Goal: Task Accomplishment & Management: Complete application form

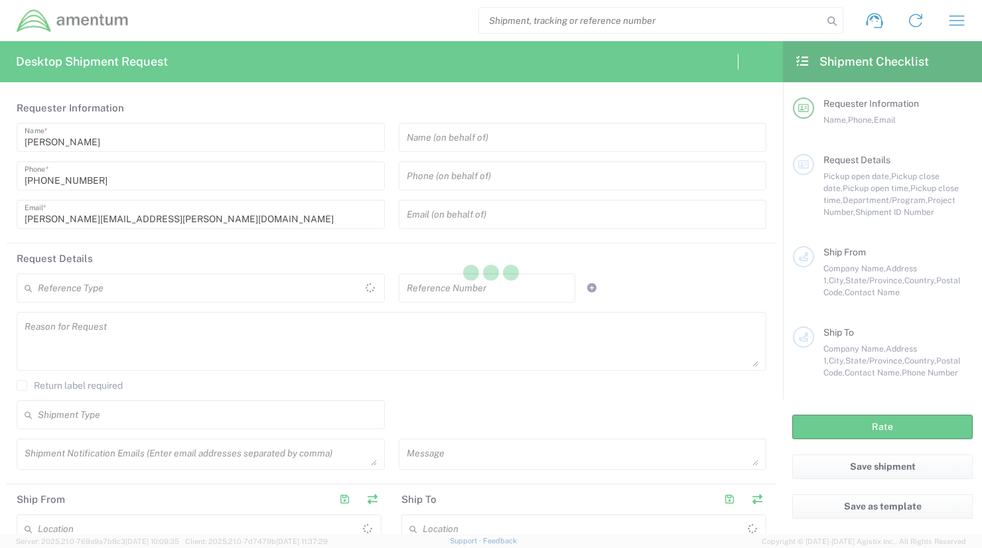
type input "United States"
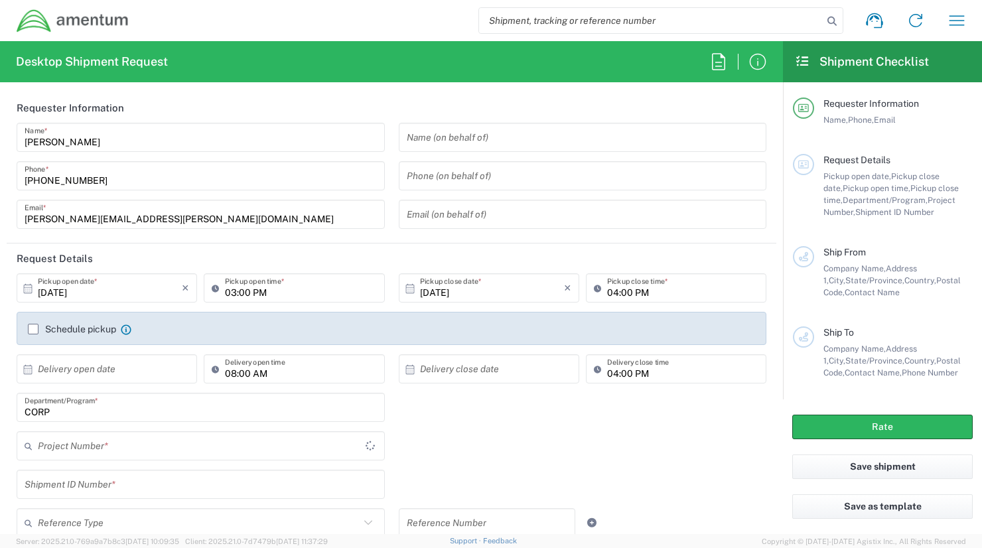
type input "United States"
type input "CORP"
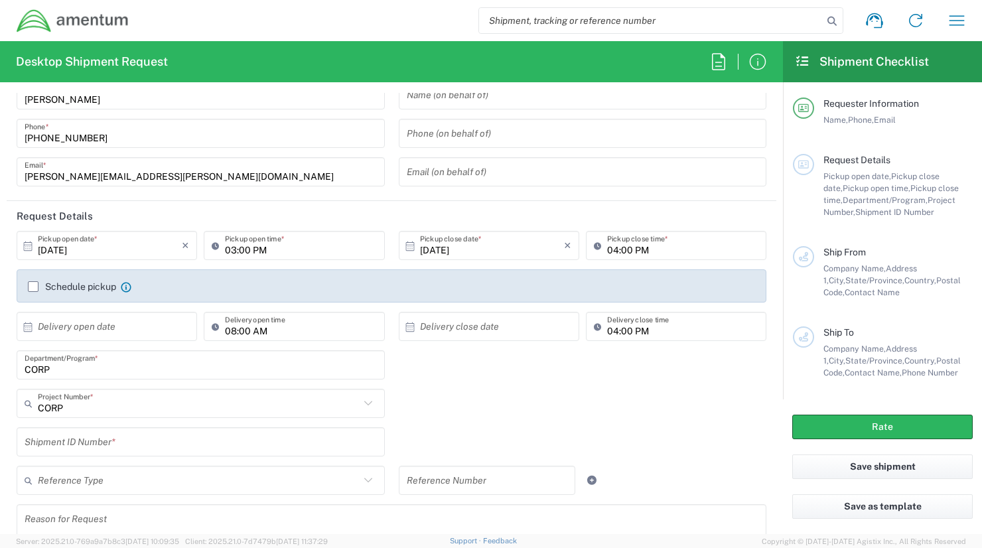
scroll to position [66, 0]
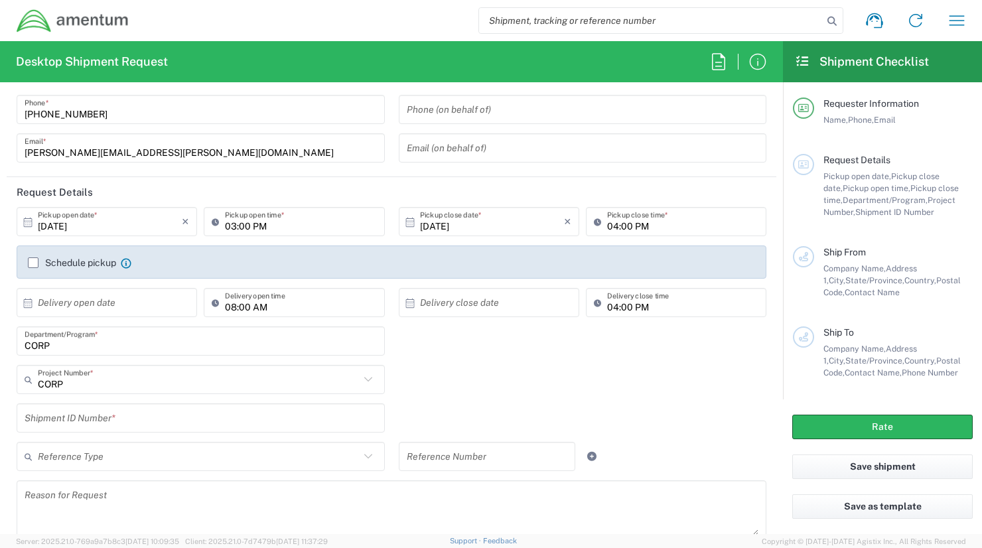
click at [250, 224] on input "03:00 PM" at bounding box center [300, 221] width 151 height 23
click at [232, 226] on input "03:00 PM" at bounding box center [300, 221] width 151 height 23
type input "04:00 PM"
click at [607, 228] on input "04:00 PM" at bounding box center [682, 221] width 151 height 23
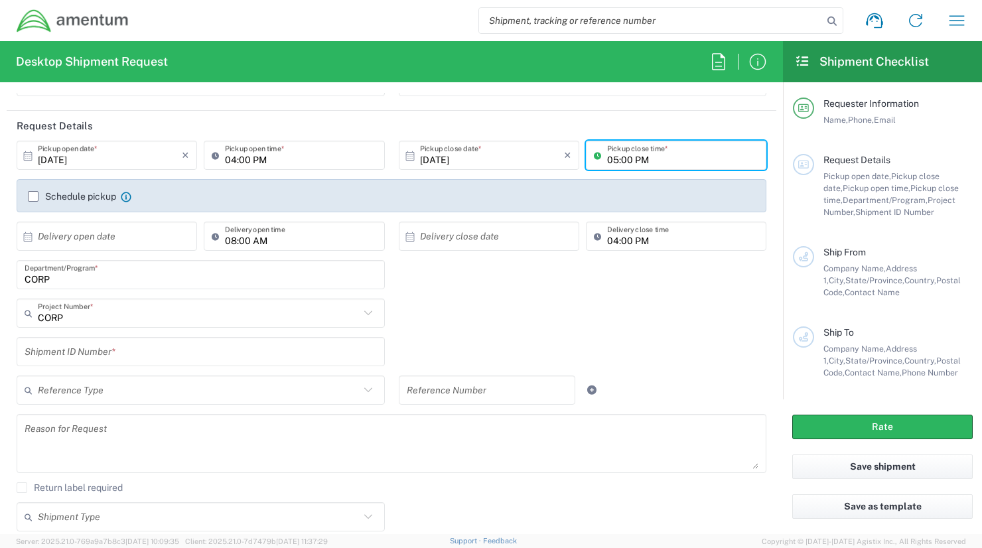
scroll to position [199, 0]
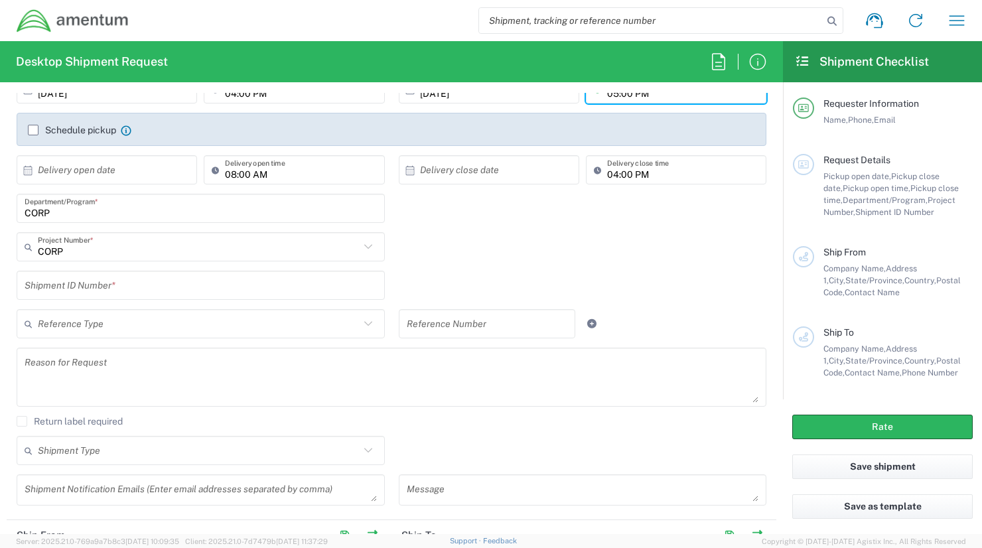
type input "05:00 PM"
click at [103, 286] on input "text" at bounding box center [201, 285] width 352 height 23
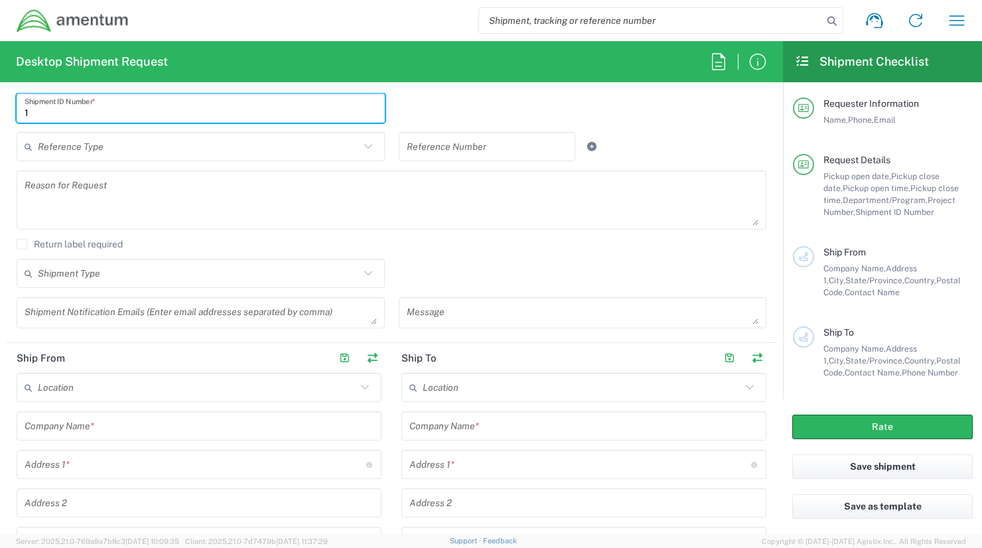
scroll to position [398, 0]
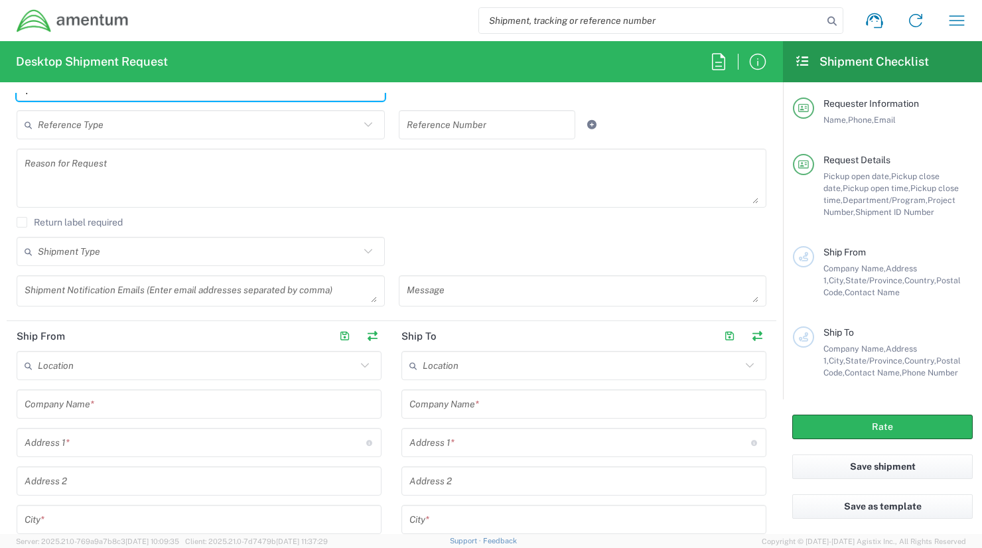
type input "1"
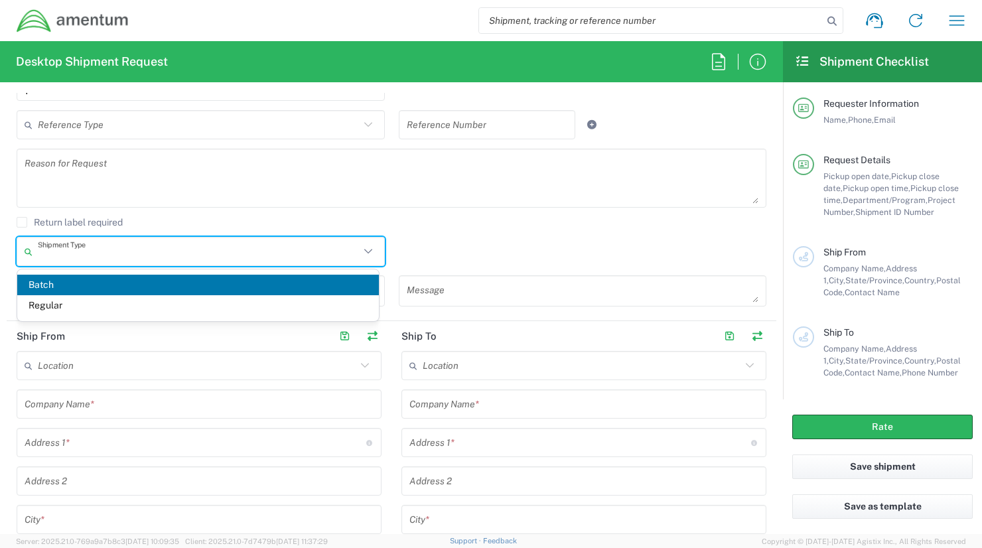
click at [103, 257] on input "text" at bounding box center [199, 251] width 322 height 23
click at [80, 304] on span "Regular" at bounding box center [198, 305] width 362 height 21
type input "Regular"
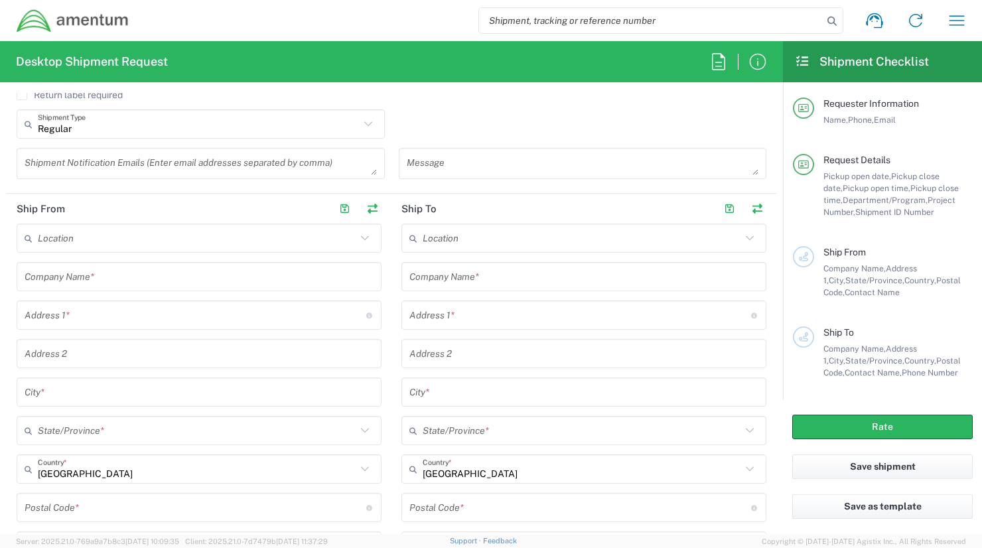
scroll to position [531, 0]
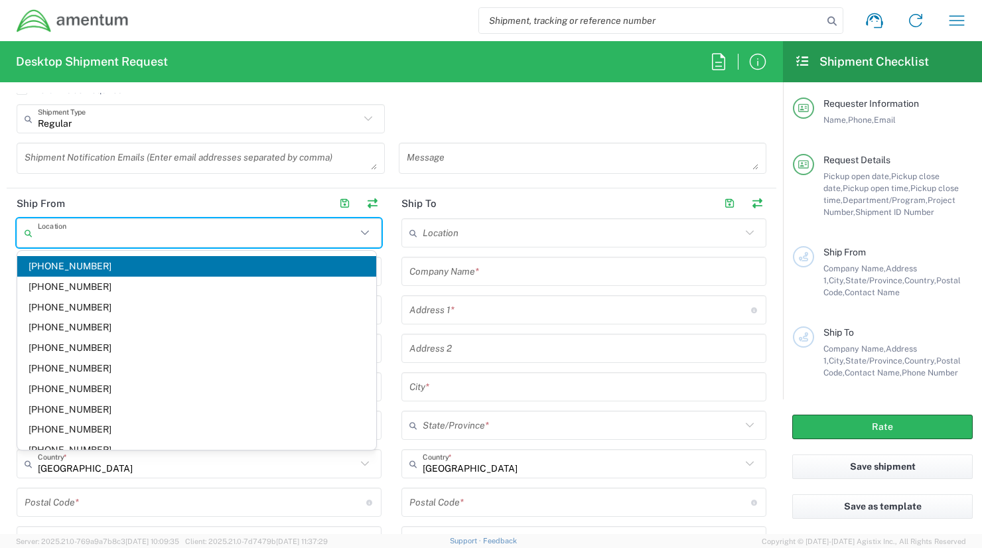
click at [79, 230] on input "text" at bounding box center [197, 233] width 318 height 23
click at [86, 204] on header "Ship From" at bounding box center [199, 203] width 385 height 30
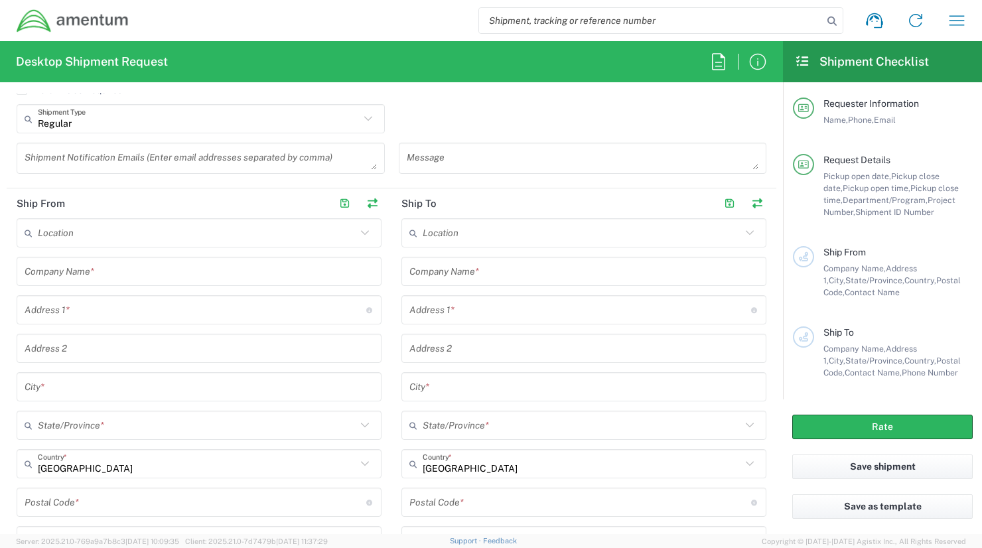
click at [66, 270] on input "text" at bounding box center [199, 271] width 349 height 23
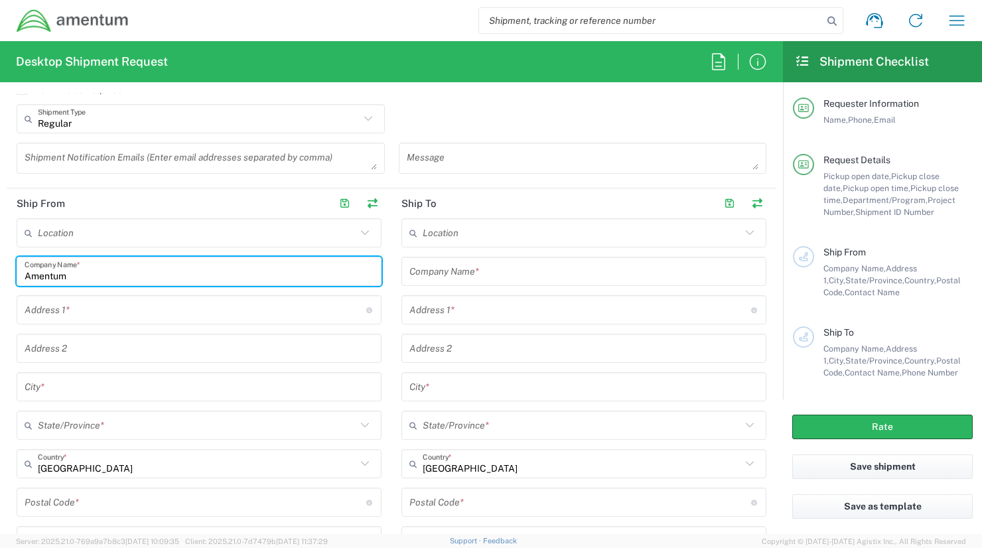
type input "Amentum"
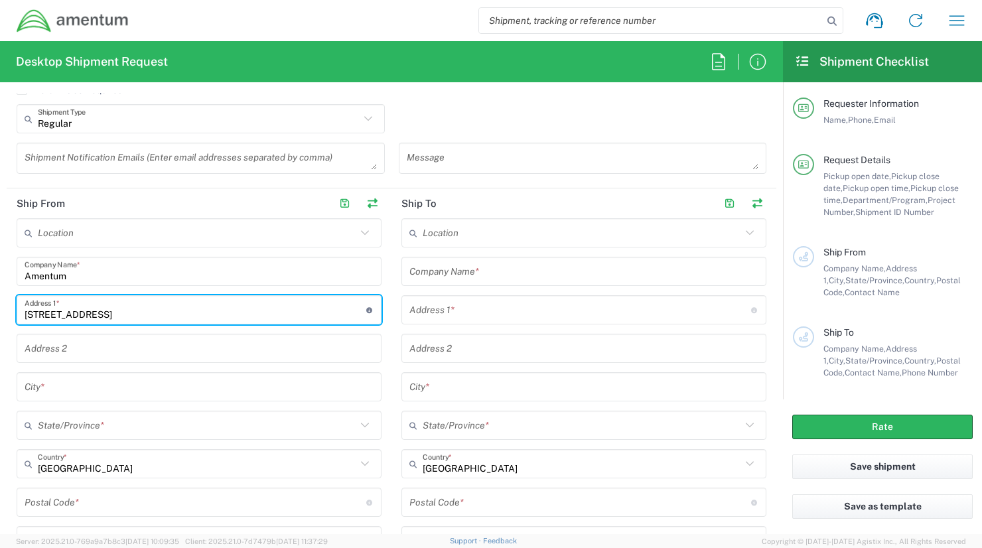
type input "9780 Pyramid Court, Suite 400"
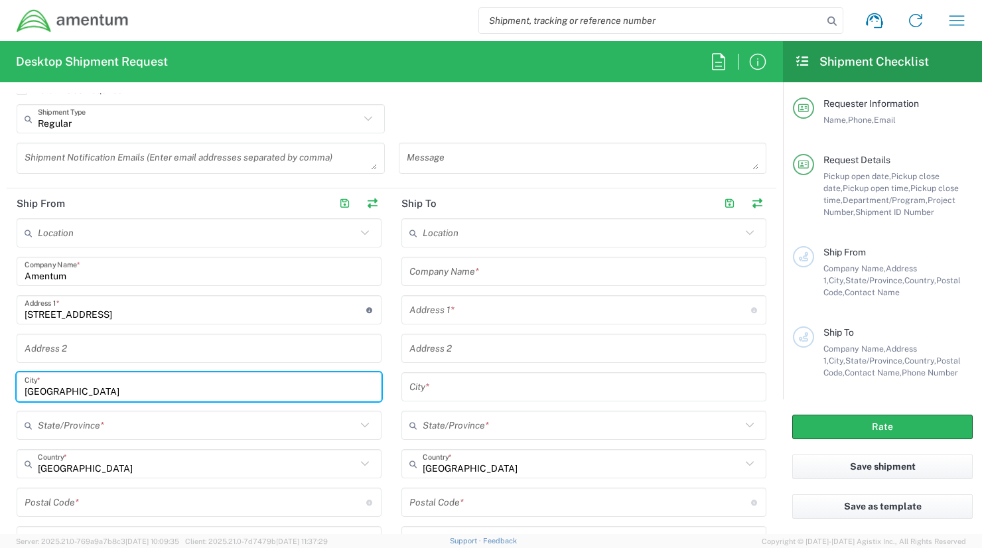
type input "Englewood"
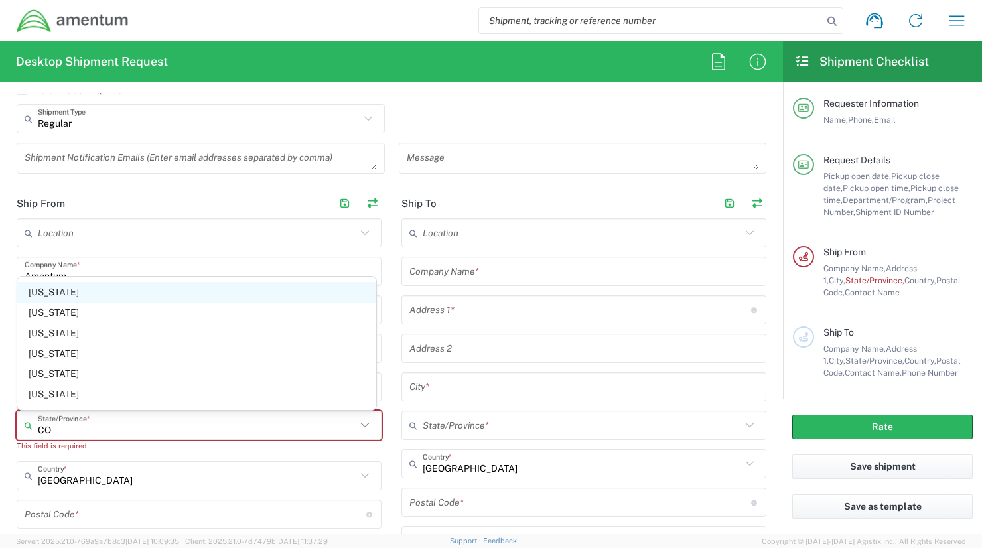
click at [52, 295] on span "Colorado" at bounding box center [196, 292] width 359 height 21
type input "Colorado"
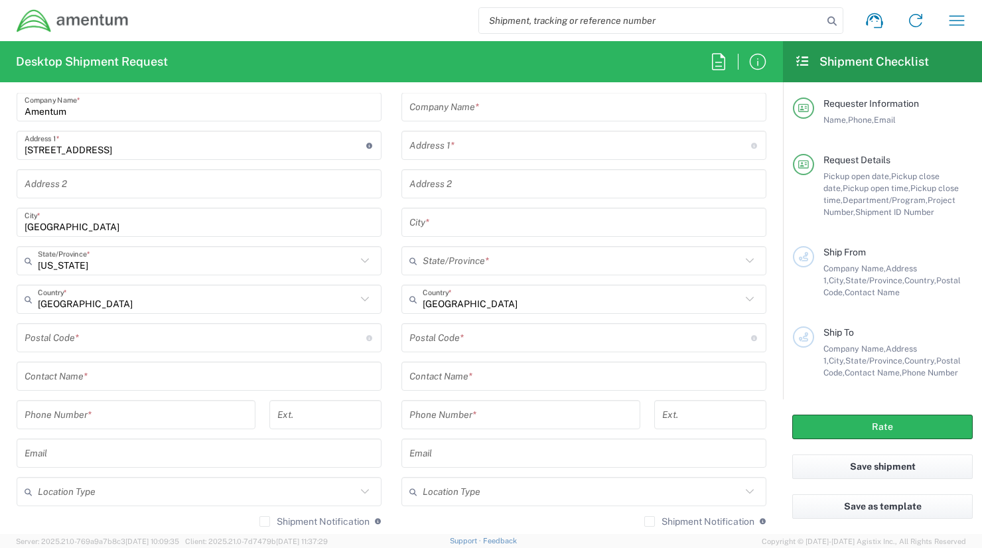
scroll to position [730, 0]
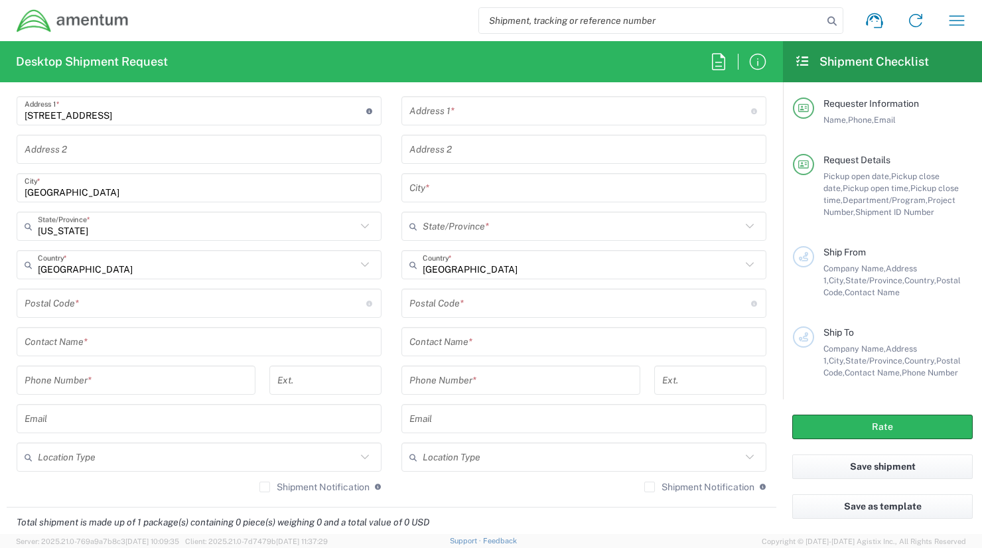
click at [62, 306] on input "undefined" at bounding box center [196, 303] width 342 height 23
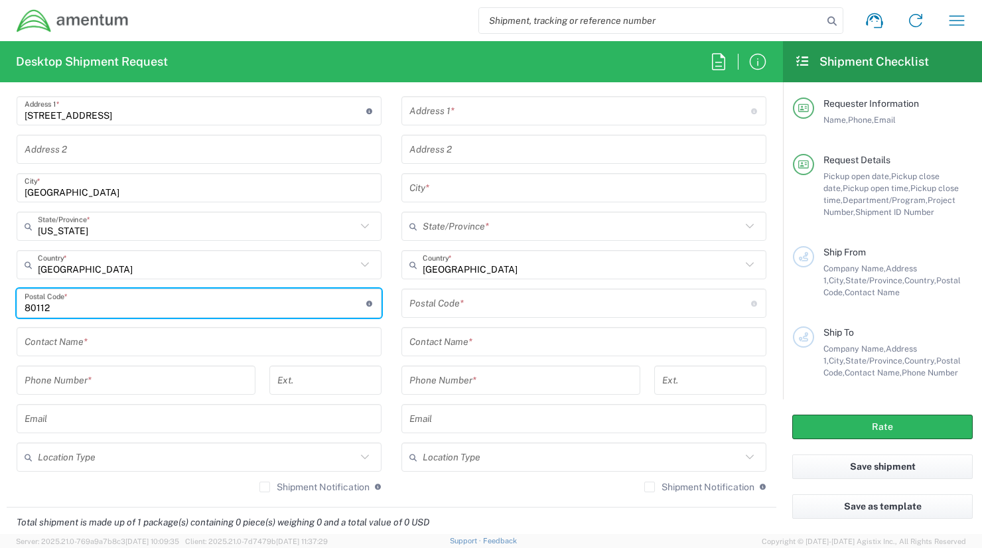
type input "80112"
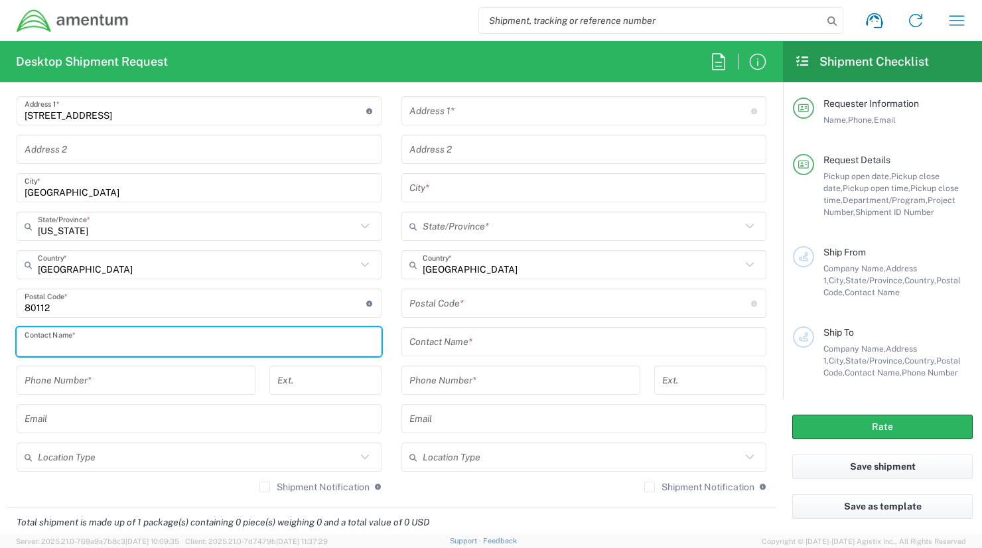
scroll to position [796, 0]
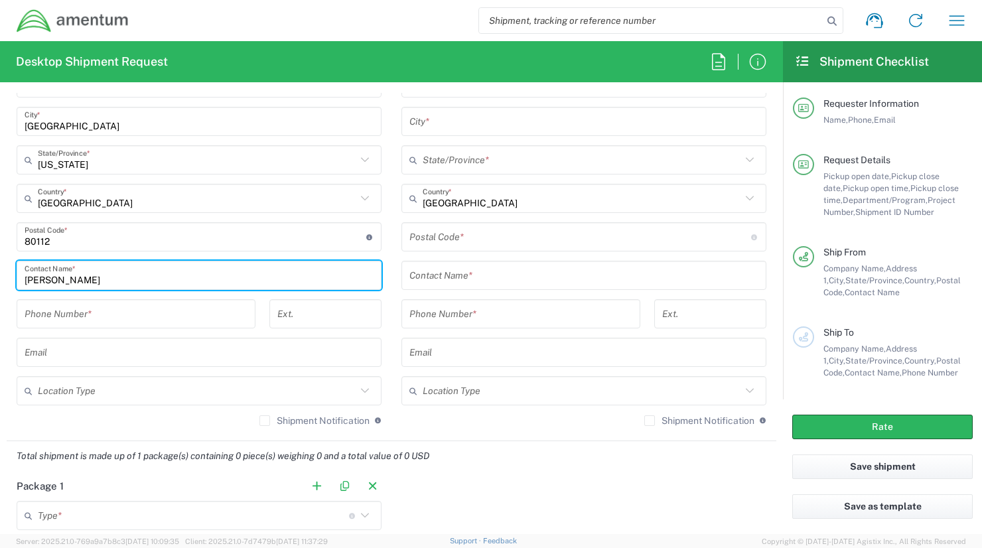
type input "Linda Wyant"
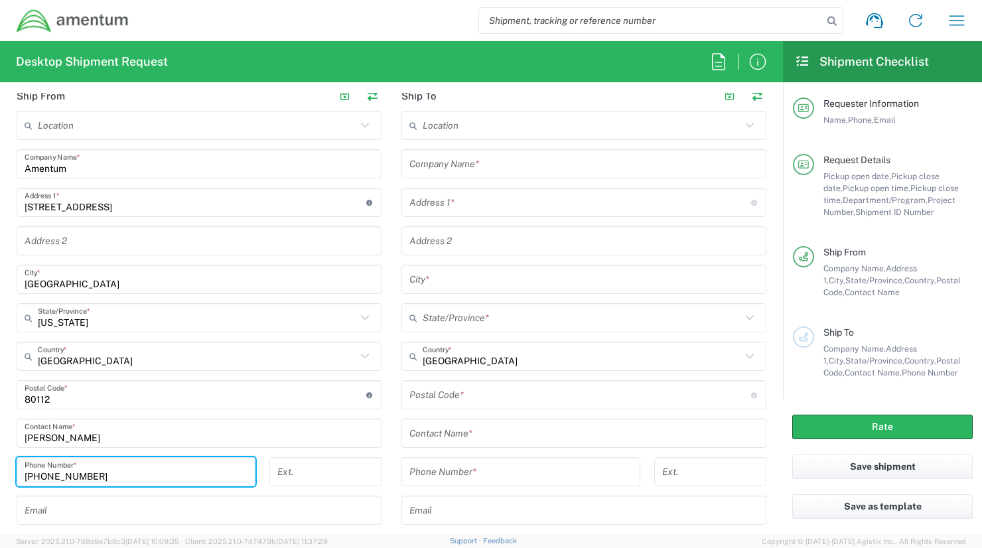
scroll to position [597, 0]
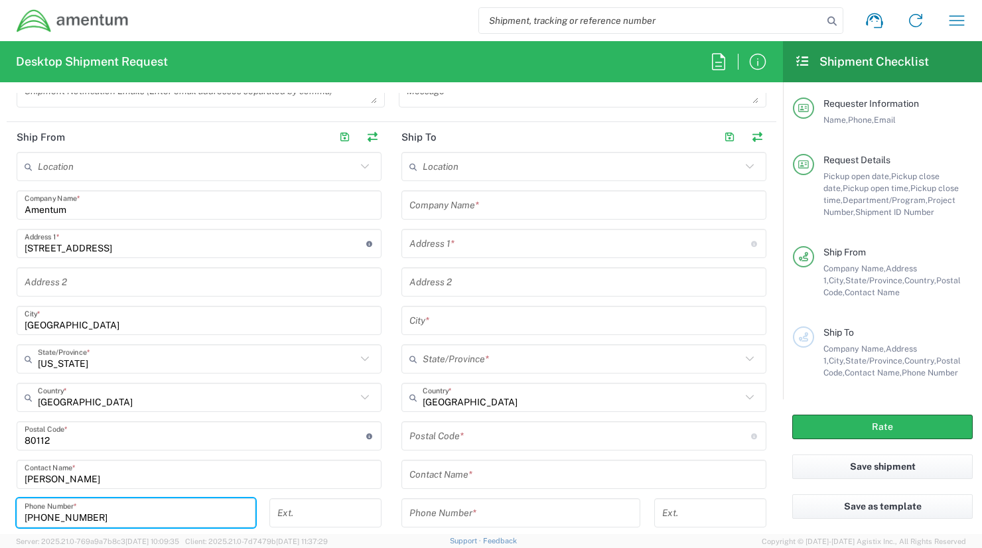
type input "303-843-2880"
click at [431, 205] on input "text" at bounding box center [583, 205] width 349 height 23
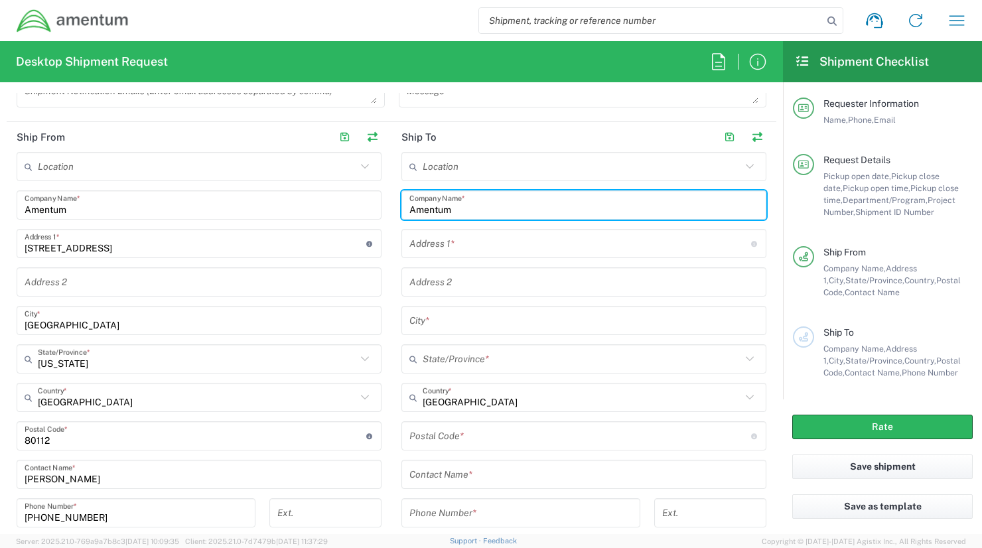
type input "Amentum"
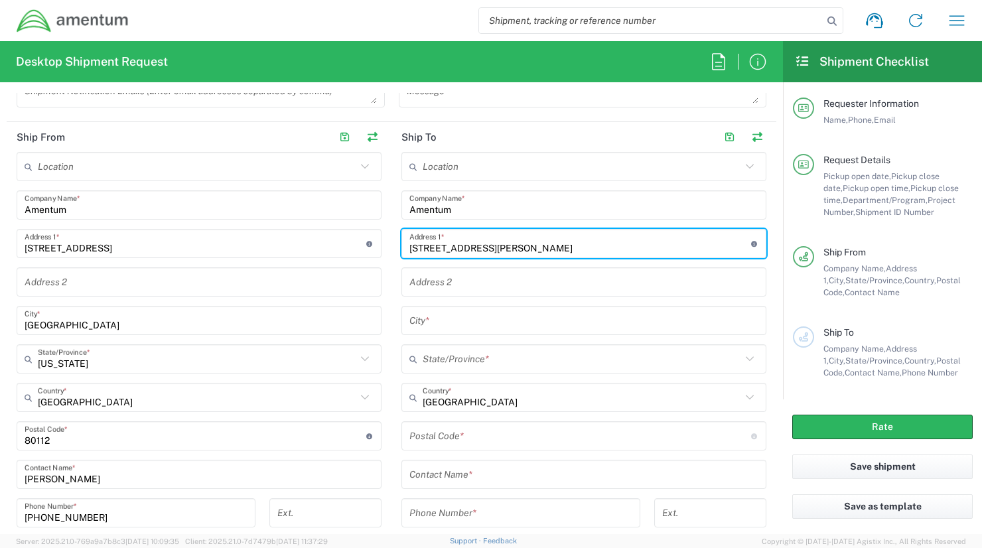
type input "13923 E CAPT WJ Nelson Dr"
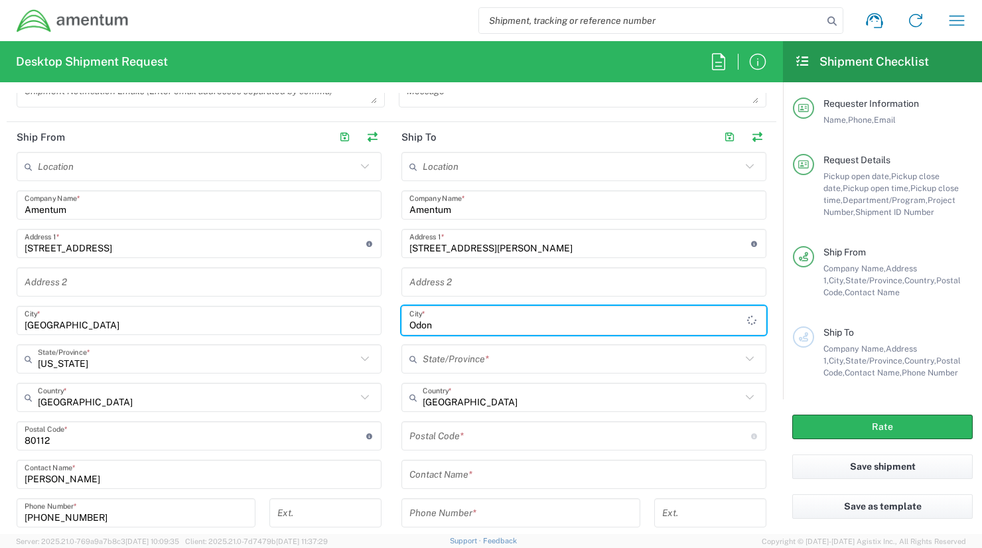
type input "Odon"
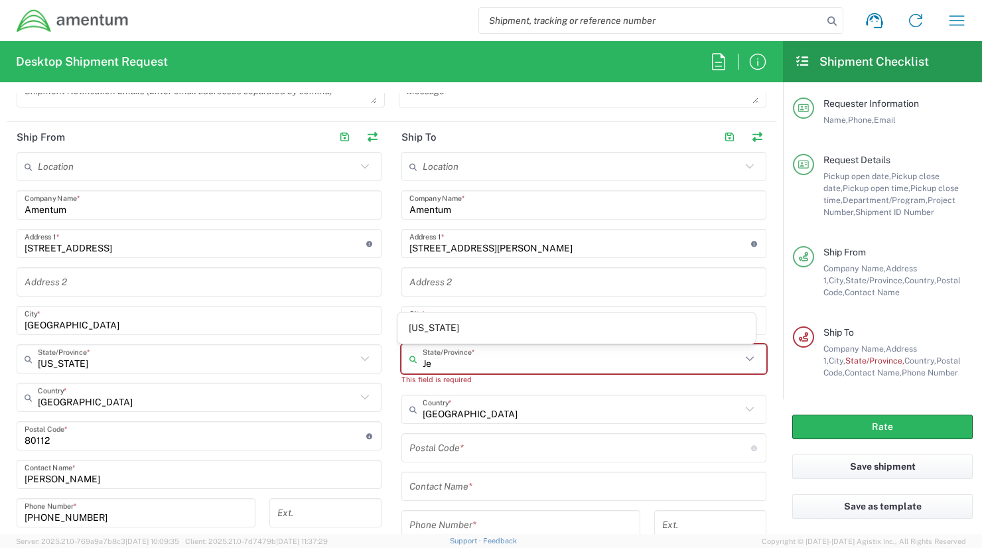
type input "J"
click at [441, 285] on span "New Jersey" at bounding box center [576, 287] width 359 height 21
type input "New Jersey"
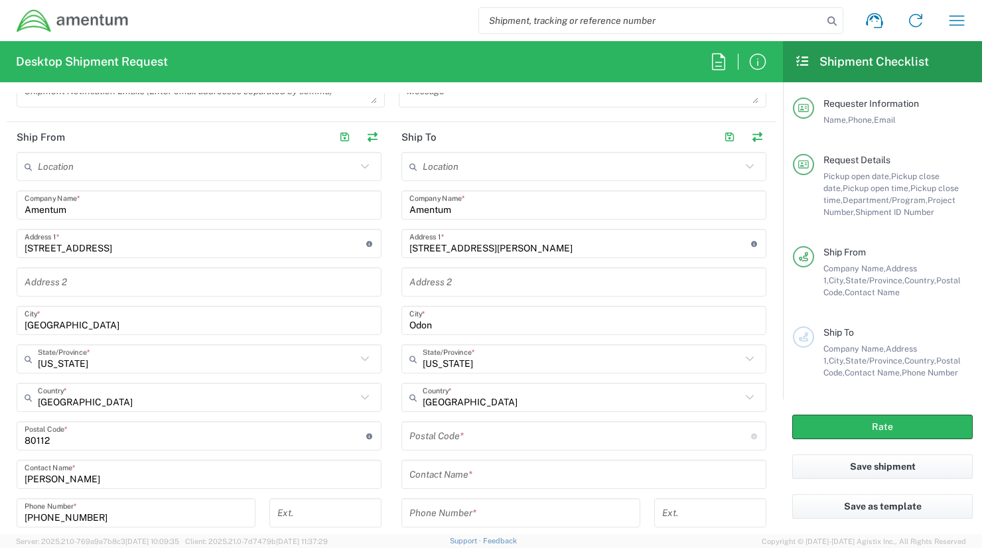
click at [425, 439] on input "undefined" at bounding box center [580, 436] width 342 height 23
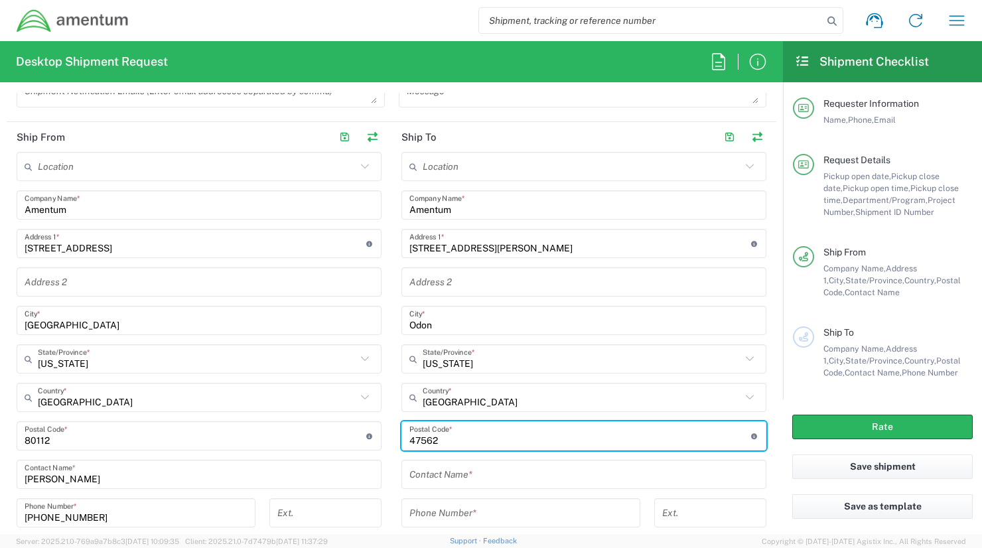
type input "47562"
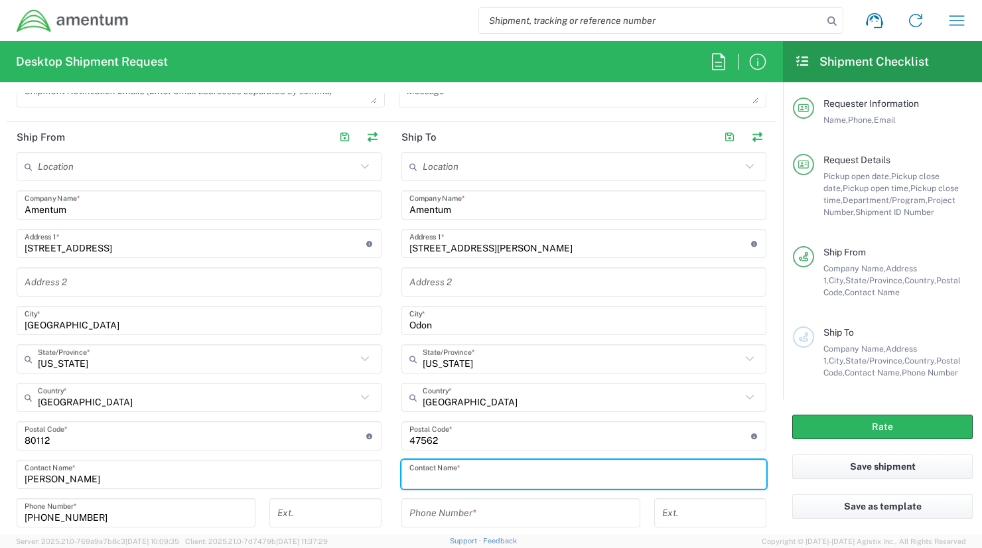
click at [425, 473] on input "text" at bounding box center [583, 474] width 349 height 23
type input "Jacob Savage"
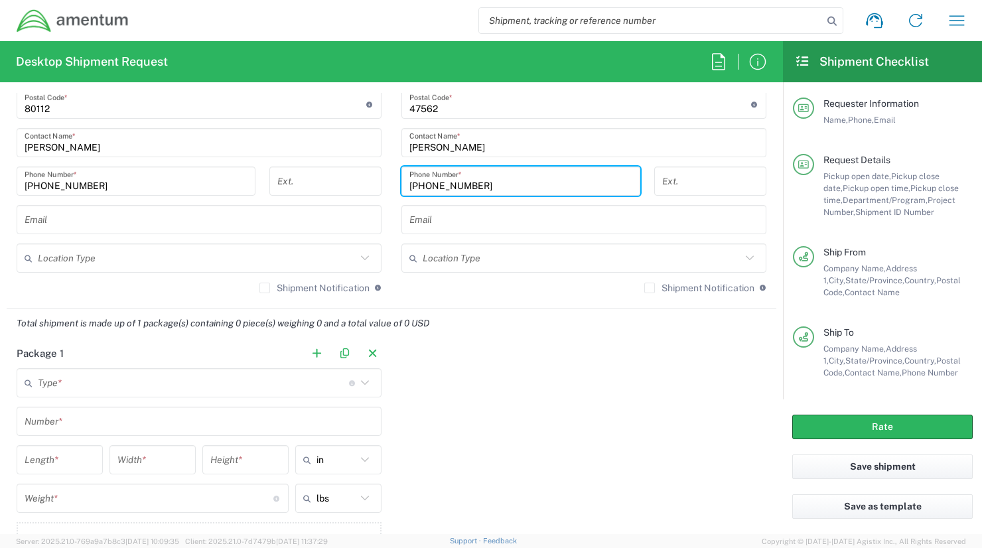
scroll to position [995, 0]
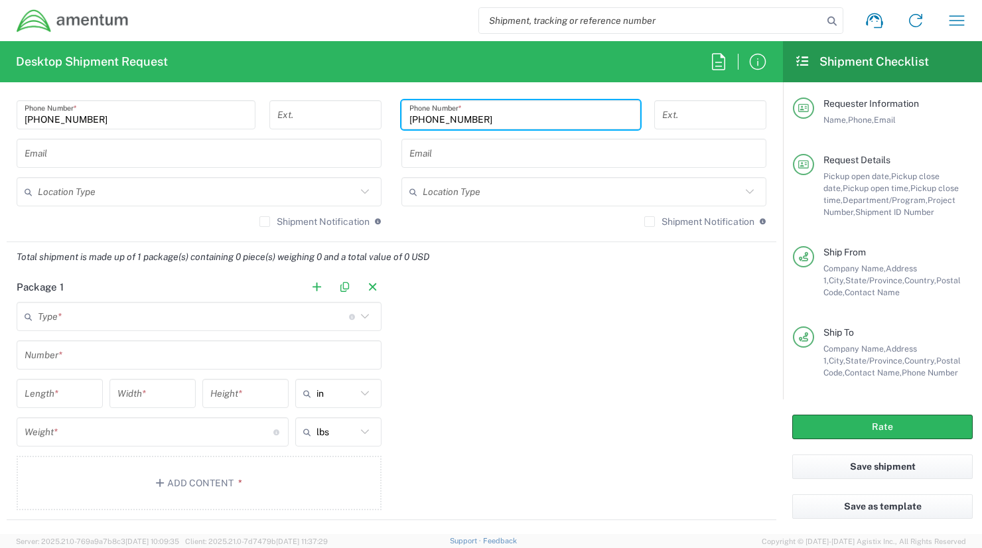
type input "812-259-9930"
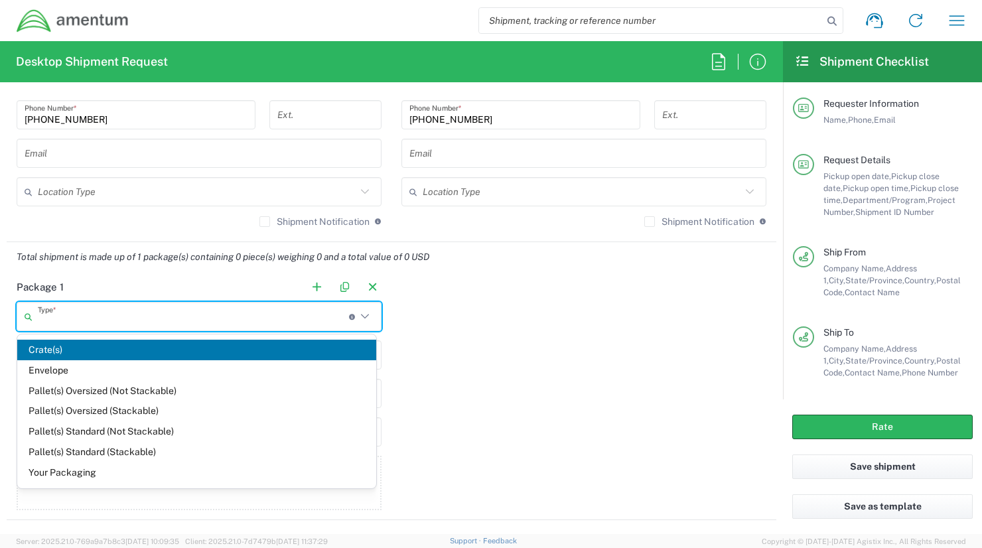
click at [159, 318] on input "text" at bounding box center [193, 316] width 311 height 23
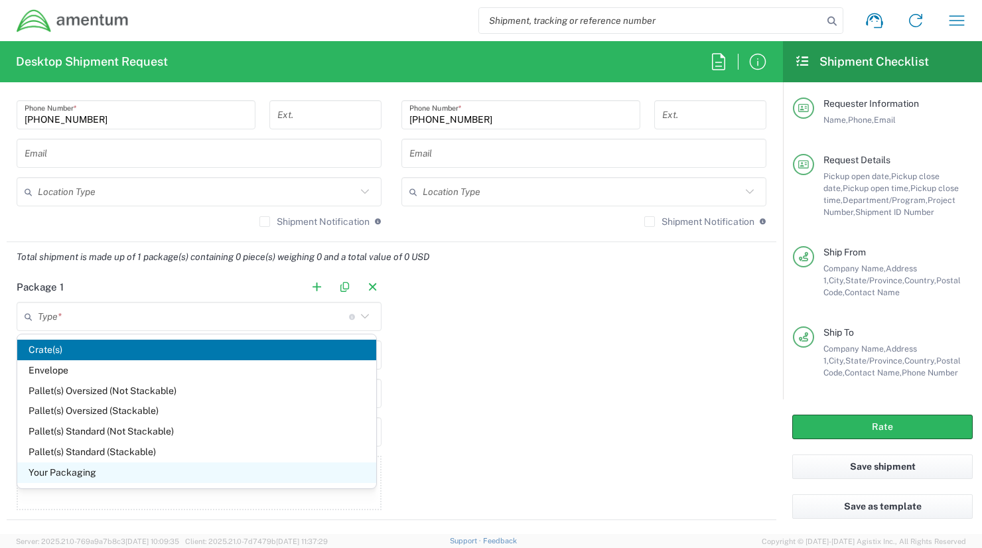
click at [64, 466] on span "Your Packaging" at bounding box center [196, 472] width 359 height 21
type input "Your Packaging"
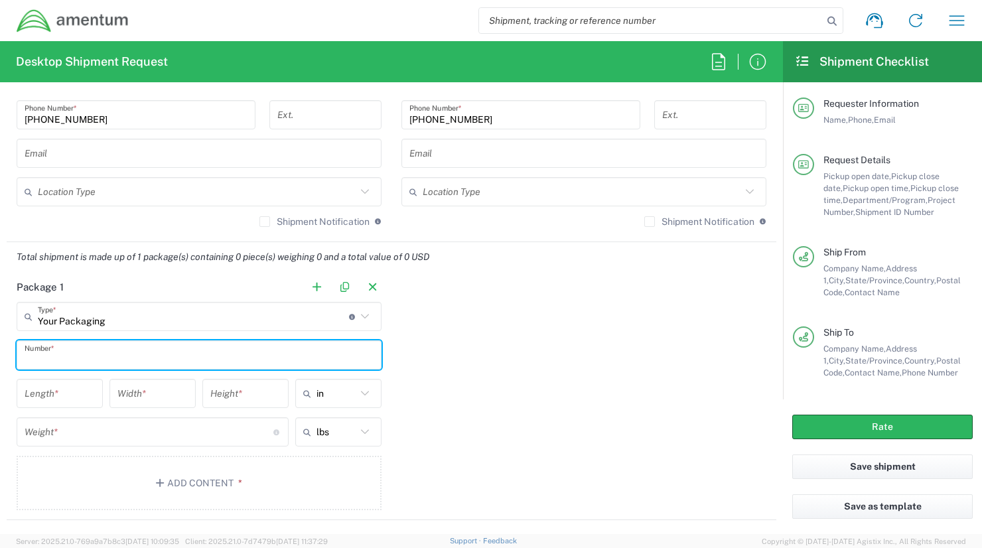
click at [47, 358] on input "text" at bounding box center [199, 355] width 349 height 23
type input "1"
click at [58, 390] on input "number" at bounding box center [60, 393] width 70 height 23
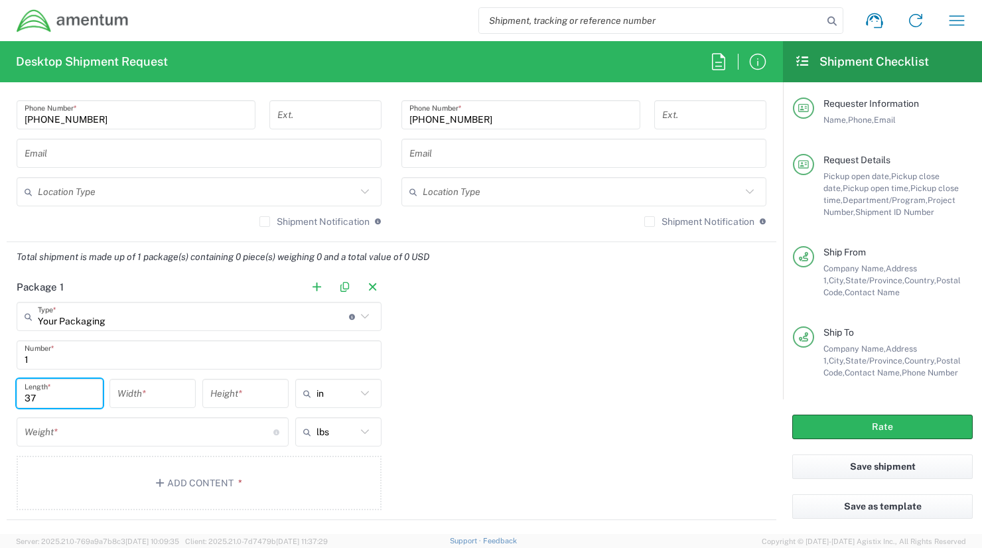
type input "37"
type input "3"
drag, startPoint x: 162, startPoint y: 415, endPoint x: 160, endPoint y: 422, distance: 7.6
click at [161, 415] on div "3 Width *" at bounding box center [152, 398] width 93 height 38
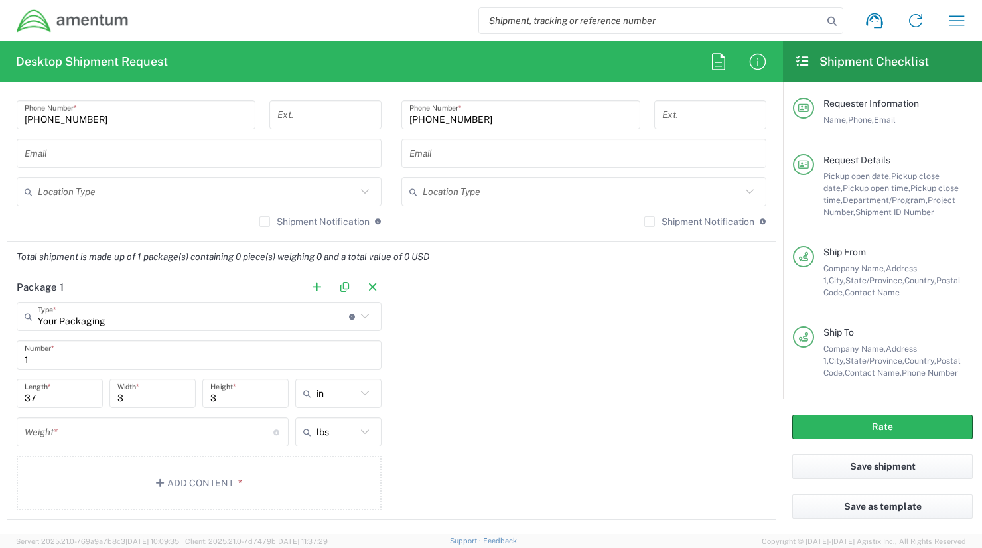
click at [160, 425] on input "number" at bounding box center [149, 432] width 249 height 23
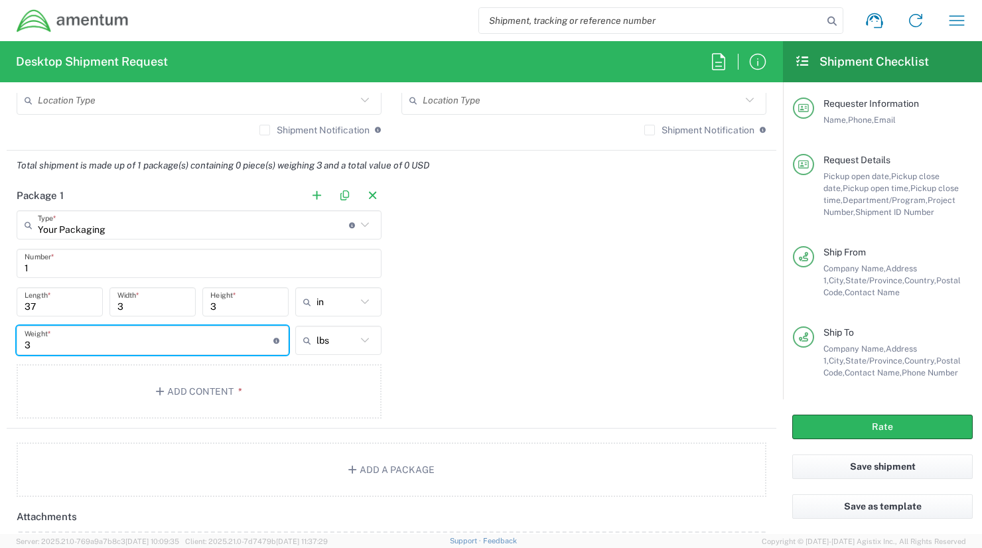
scroll to position [1128, 0]
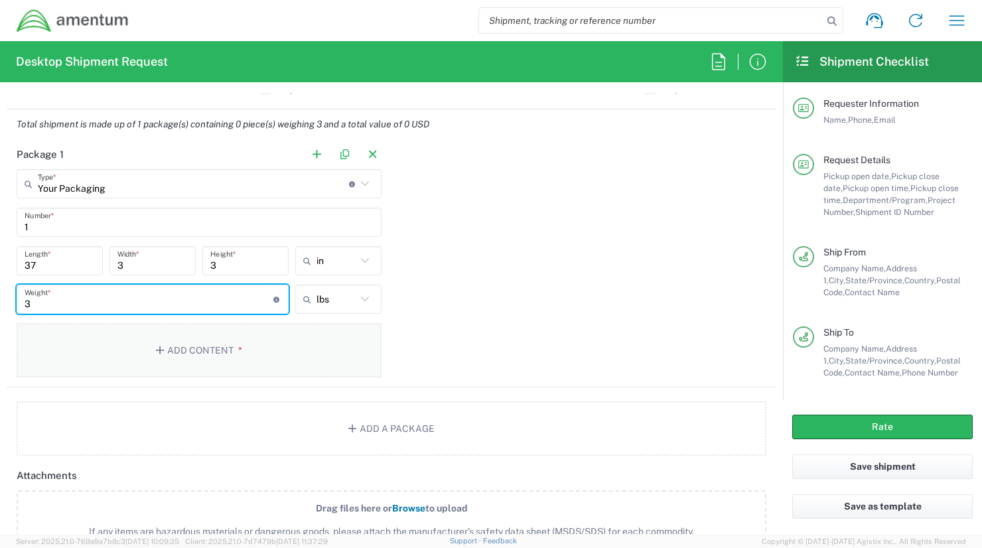
type input "3"
click at [182, 352] on button "Add Content *" at bounding box center [199, 350] width 365 height 54
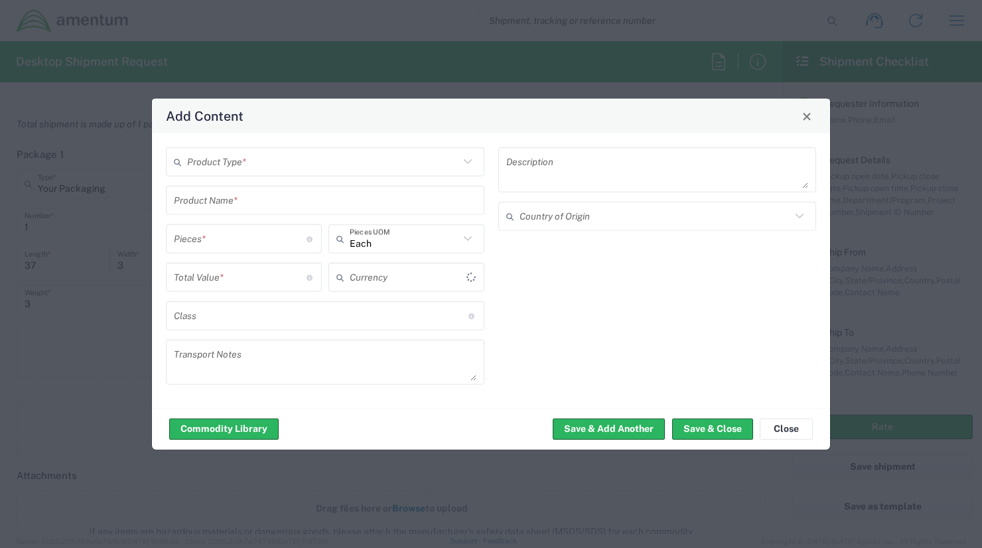
type input "US Dollar"
click at [252, 169] on input "text" at bounding box center [323, 161] width 272 height 23
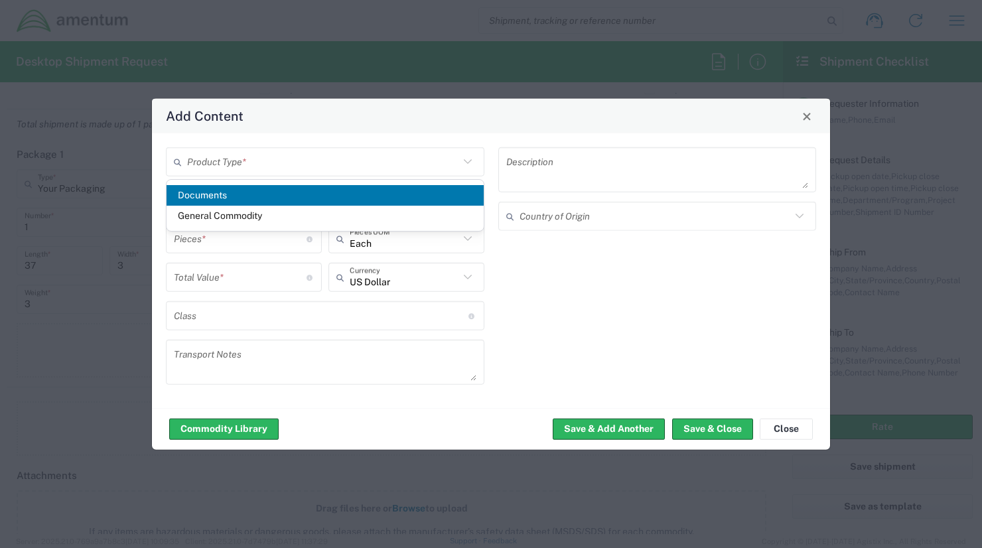
click at [221, 194] on span "Documents" at bounding box center [325, 195] width 317 height 21
type input "Documents"
type input "1"
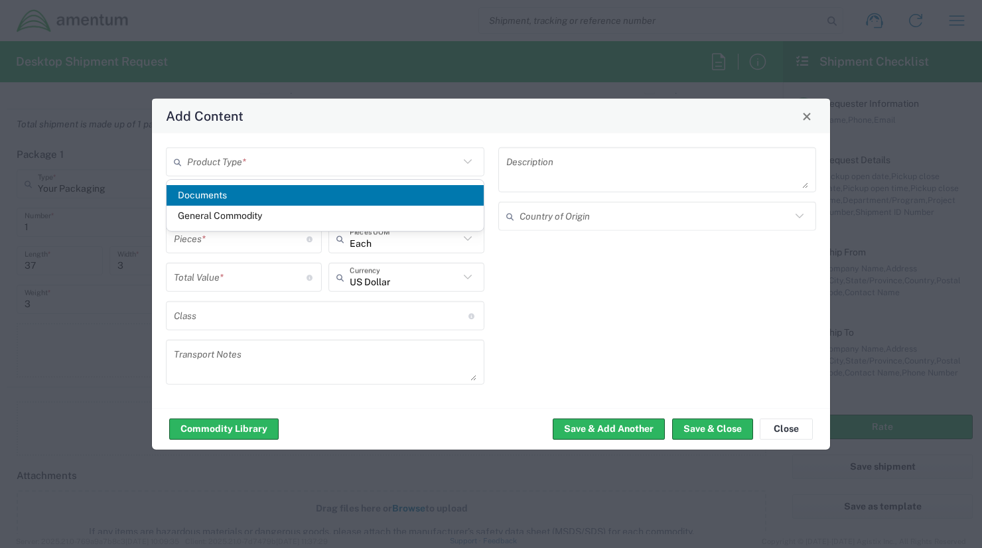
type textarea "Documents"
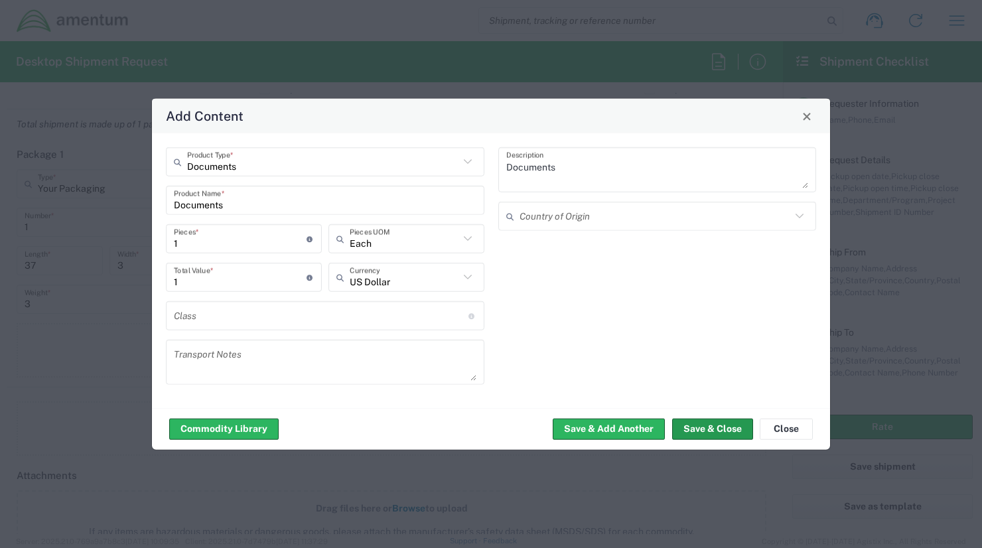
click at [712, 430] on button "Save & Close" at bounding box center [712, 428] width 81 height 21
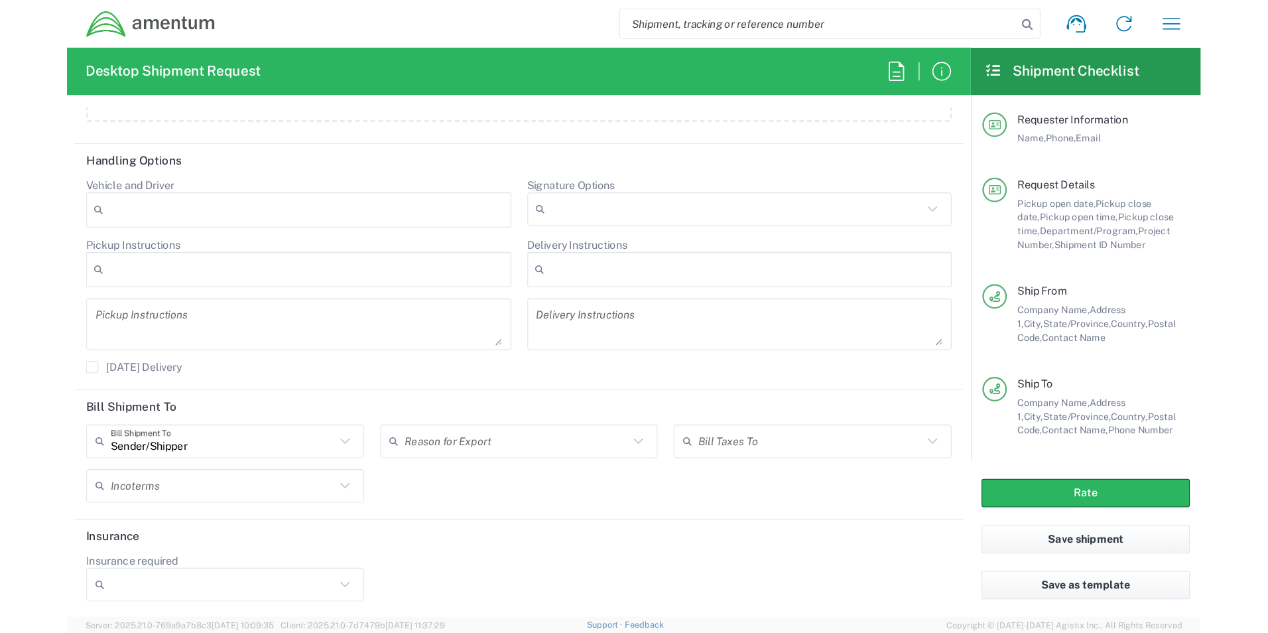
scroll to position [1669, 0]
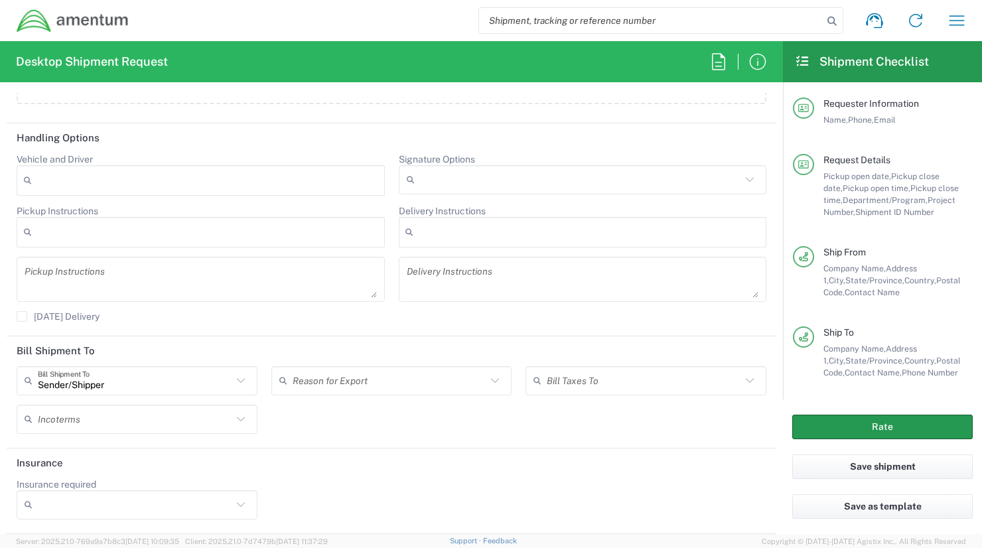
click at [880, 419] on button "Rate" at bounding box center [882, 427] width 180 height 25
type input "CORP"
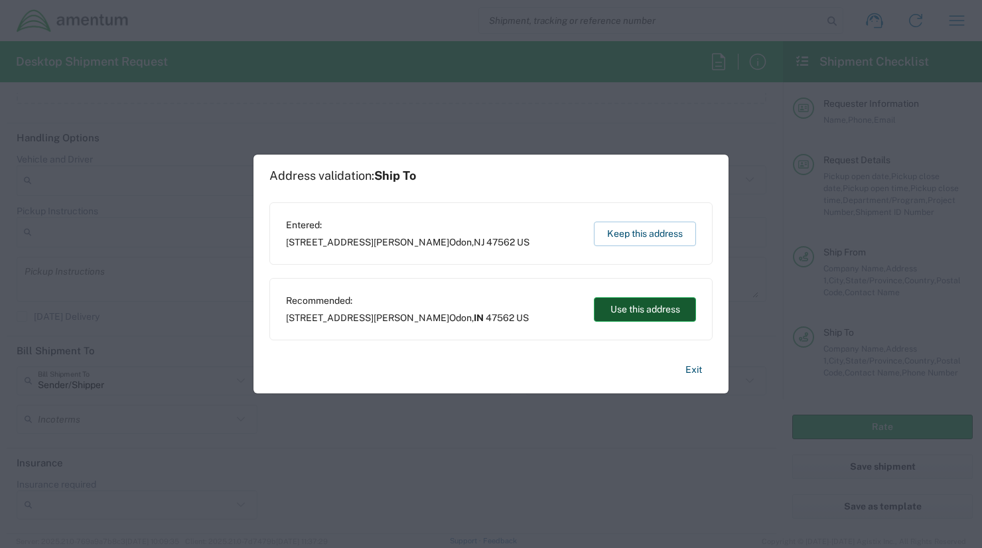
click at [631, 313] on button "Use this address" at bounding box center [645, 309] width 102 height 25
type input "Indiana"
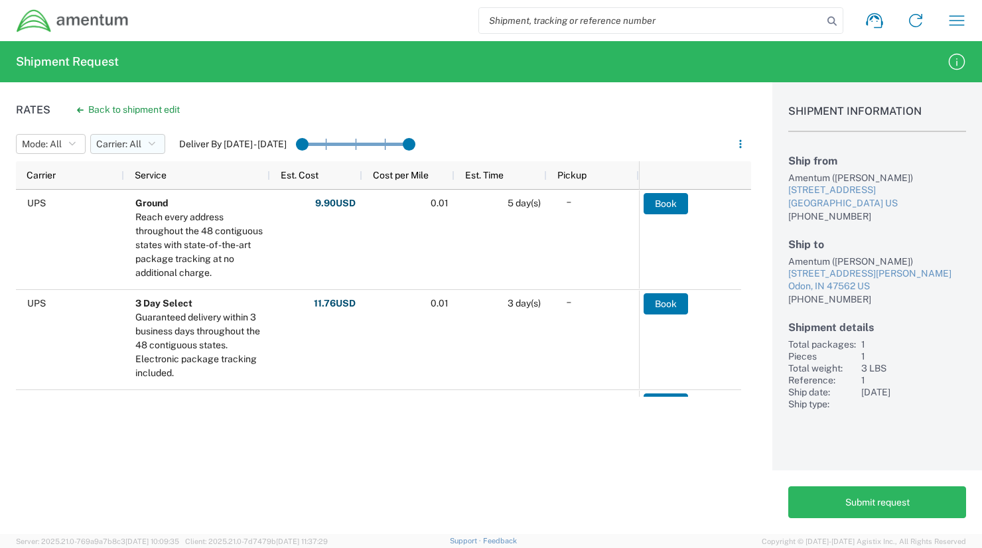
click at [155, 143] on icon "button" at bounding box center [152, 143] width 7 height 9
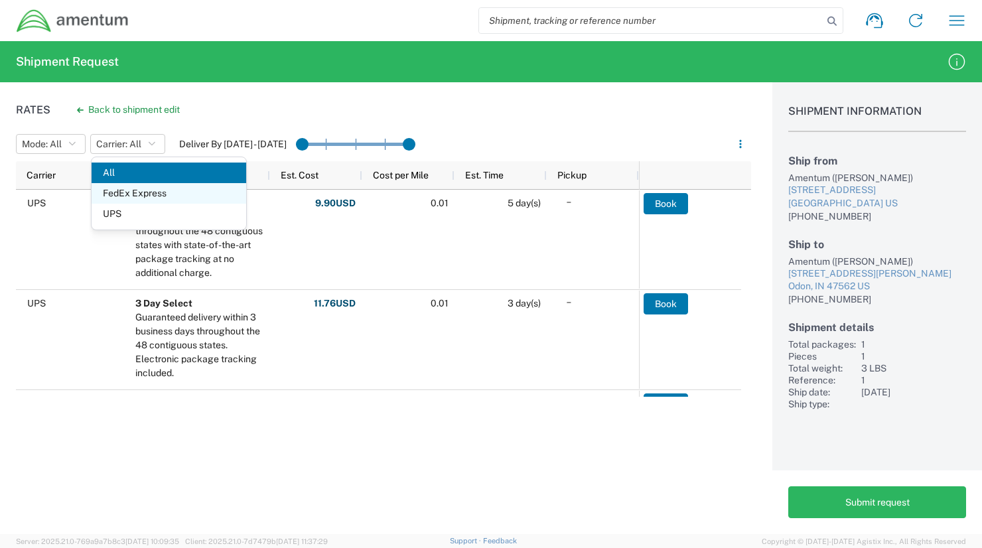
click at [132, 190] on span "FedEx Express" at bounding box center [169, 193] width 155 height 21
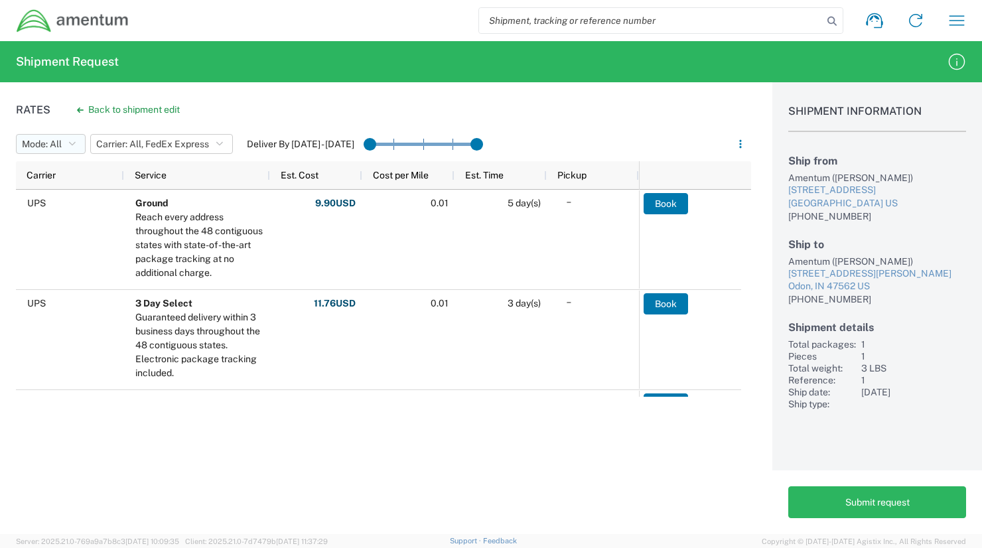
click at [76, 147] on icon "button" at bounding box center [72, 143] width 7 height 9
click at [219, 148] on icon "button" at bounding box center [219, 143] width 7 height 9
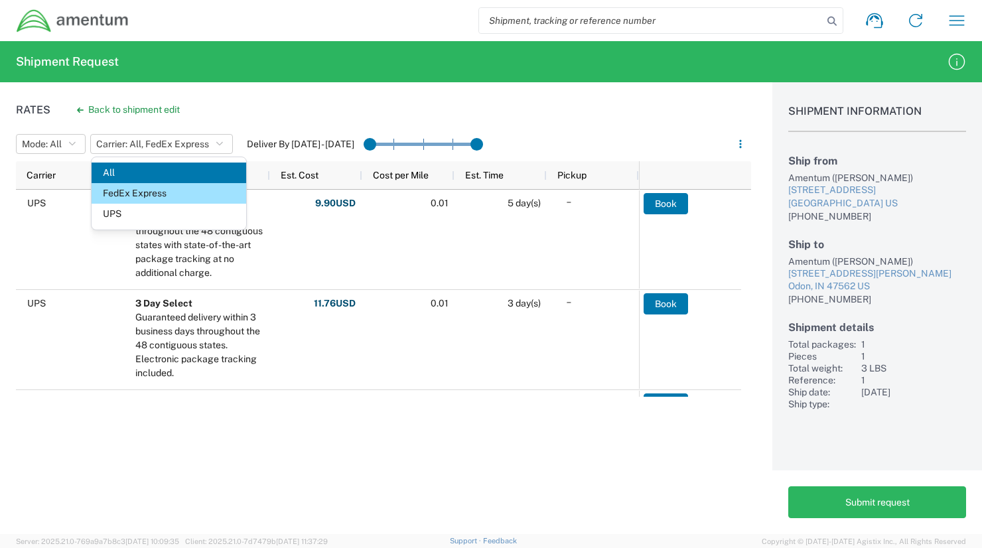
click at [131, 195] on span "FedEx Express" at bounding box center [169, 193] width 155 height 21
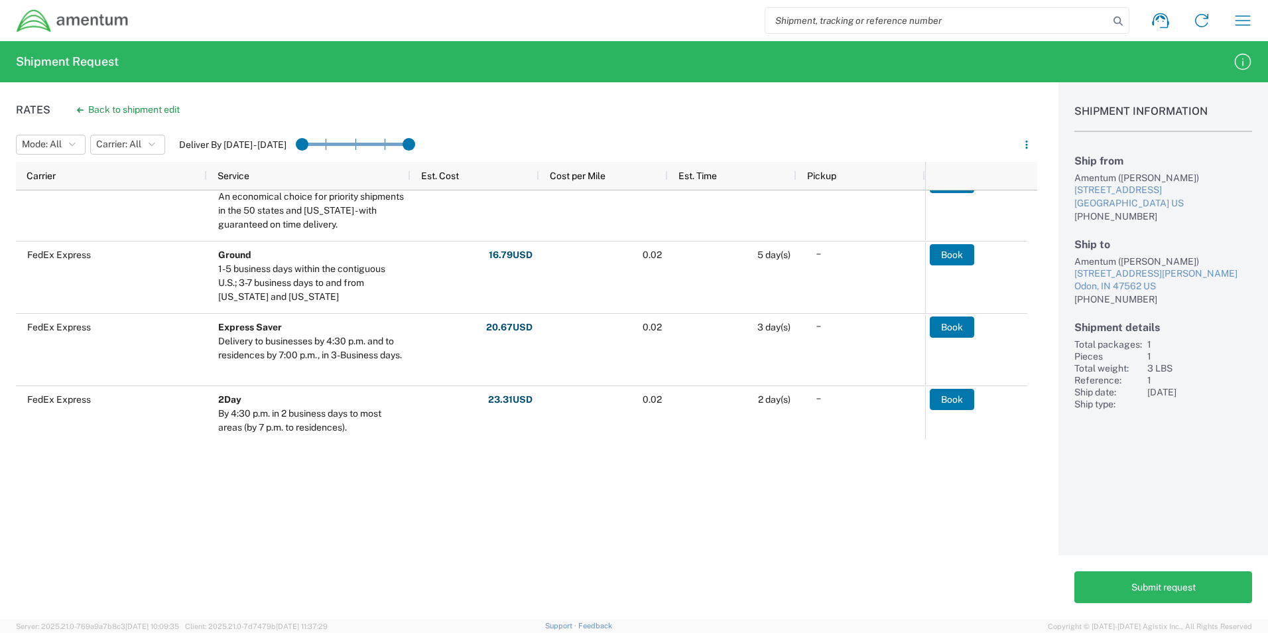
scroll to position [179, 0]
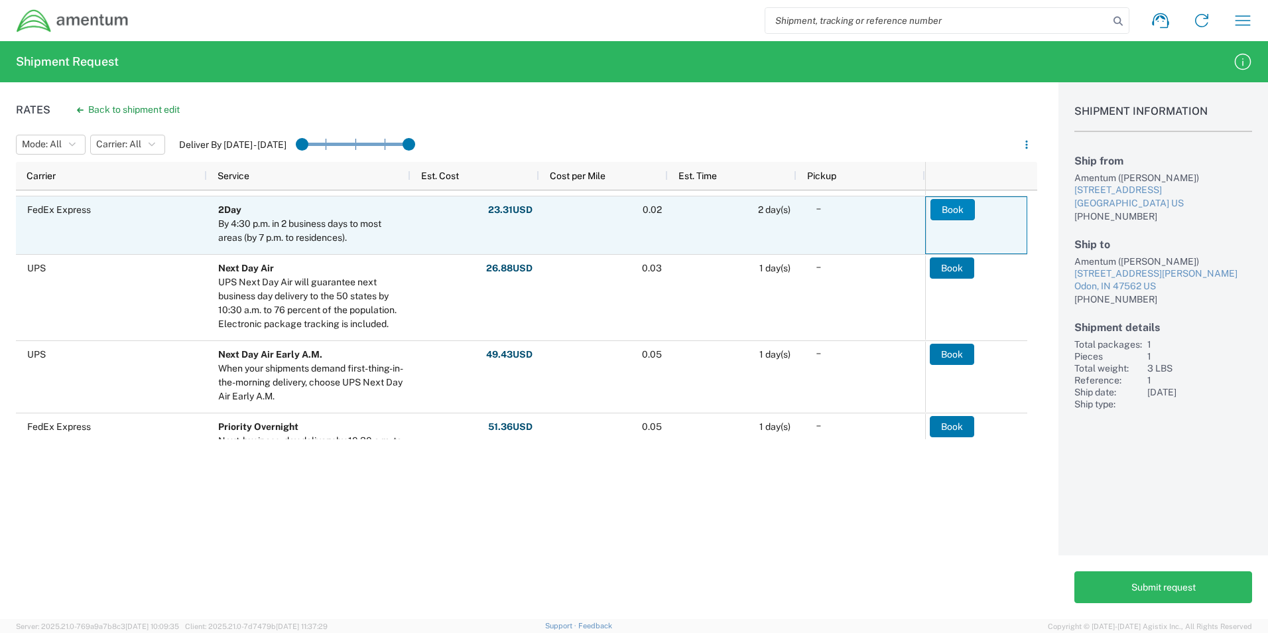
click at [953, 211] on button "Book" at bounding box center [953, 209] width 44 height 21
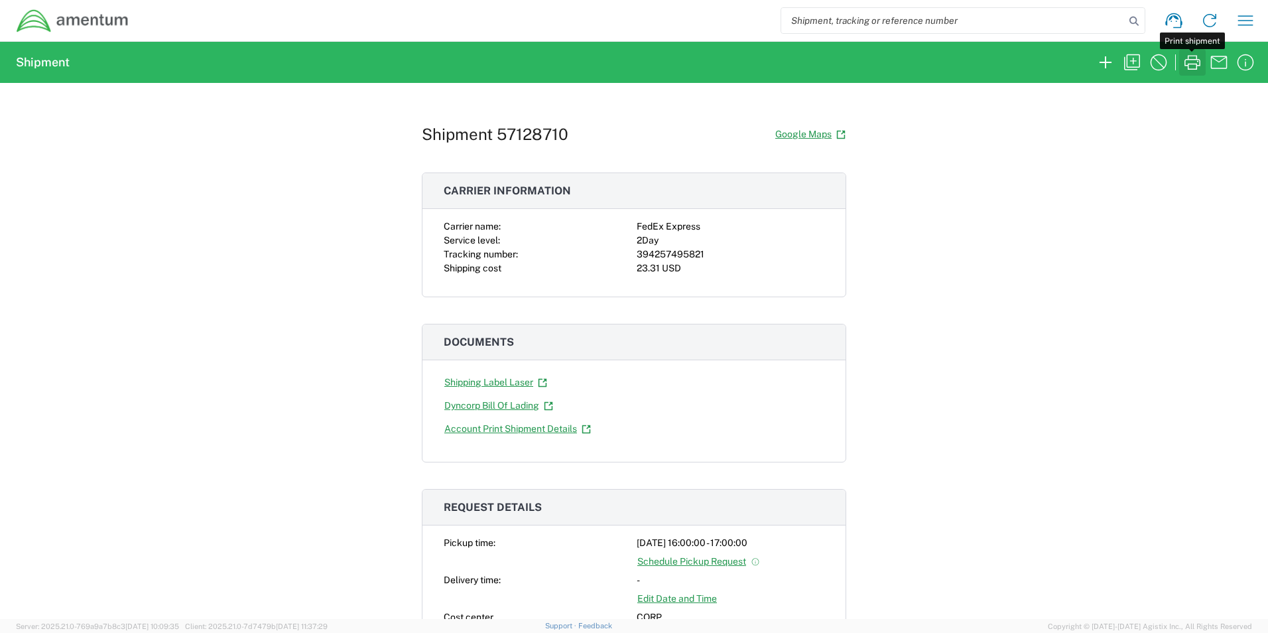
click at [981, 65] on icon "button" at bounding box center [1192, 62] width 21 height 21
